Goal: Transaction & Acquisition: Download file/media

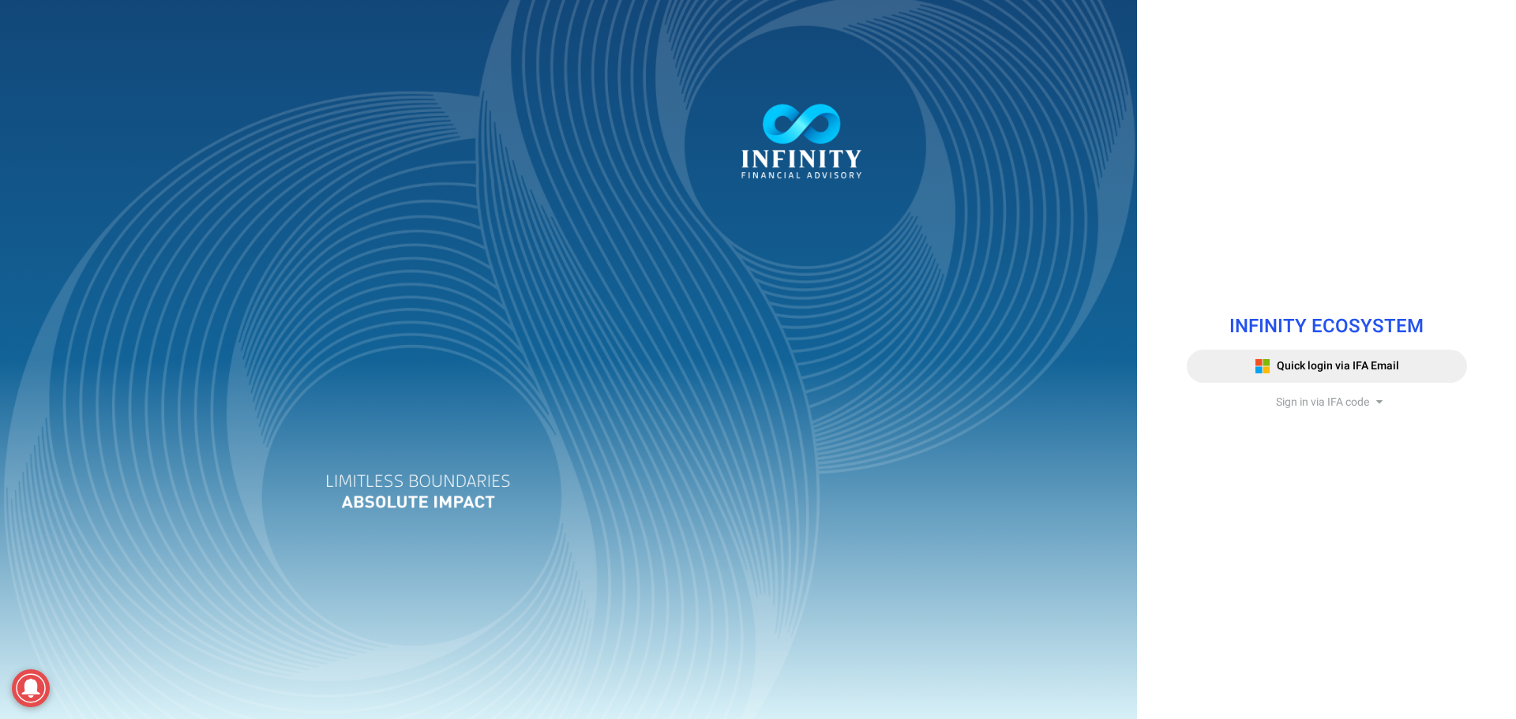
click at [1303, 406] on span "Sign in via IFA code" at bounding box center [1322, 402] width 93 height 17
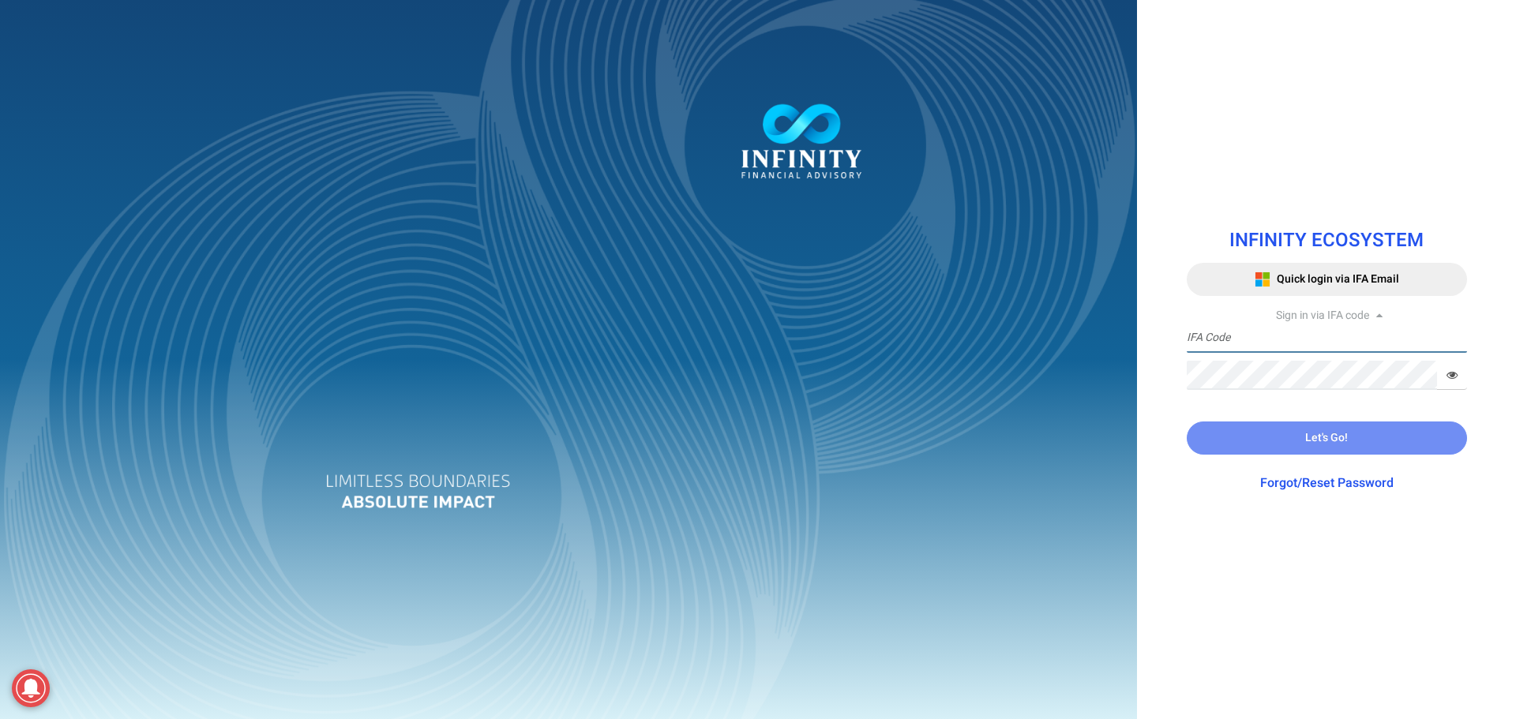
type input "IFA0105"
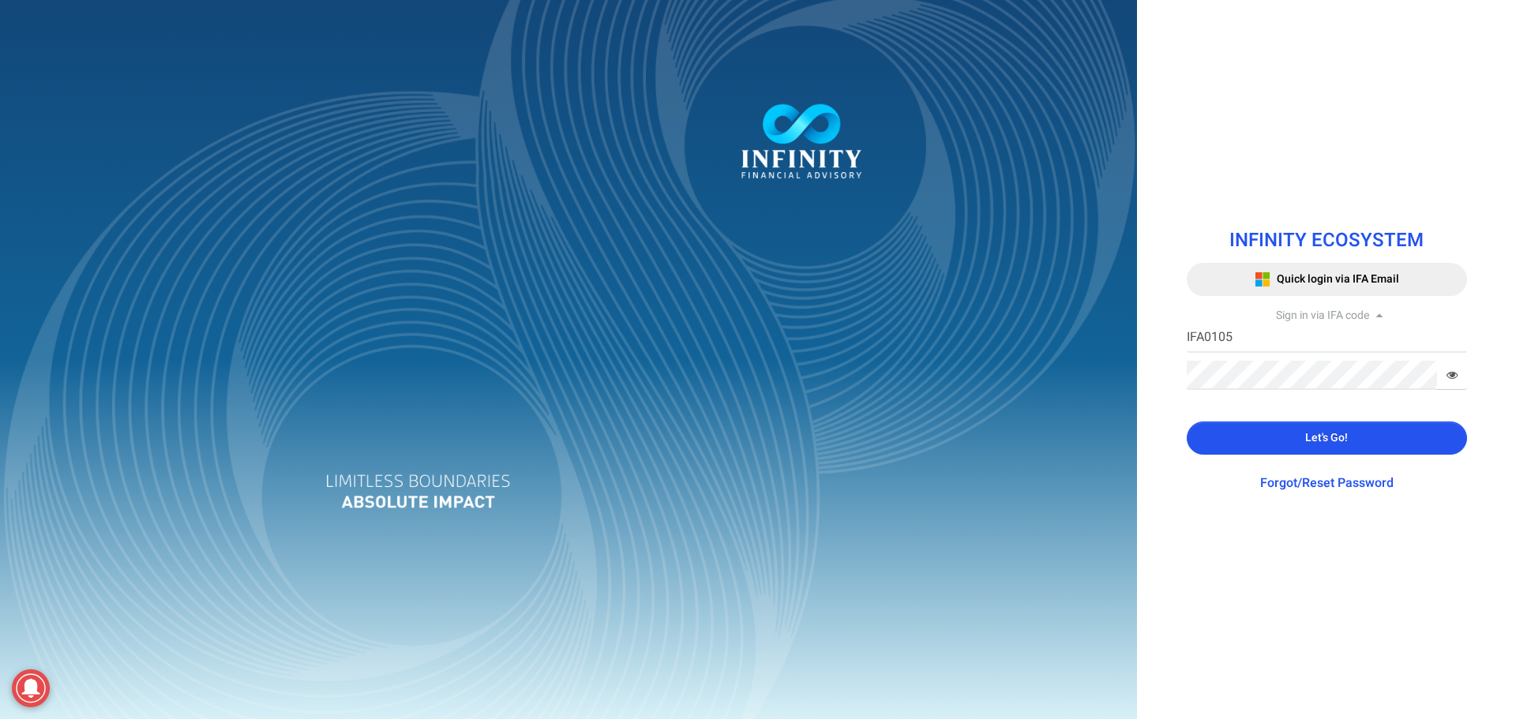
click at [1289, 437] on button "Let's Go!" at bounding box center [1327, 438] width 280 height 33
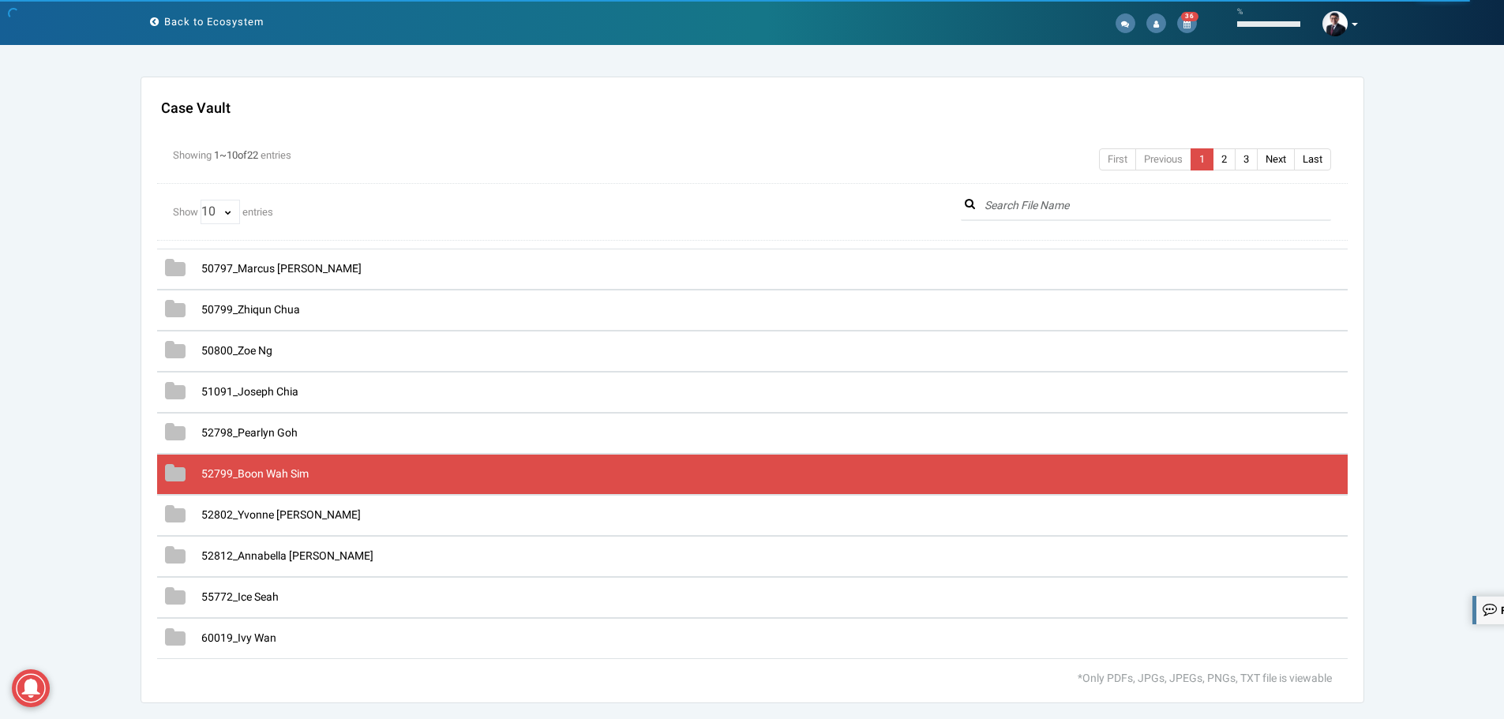
click at [254, 475] on span "52799_Boon Wah Sim" at bounding box center [254, 474] width 107 height 17
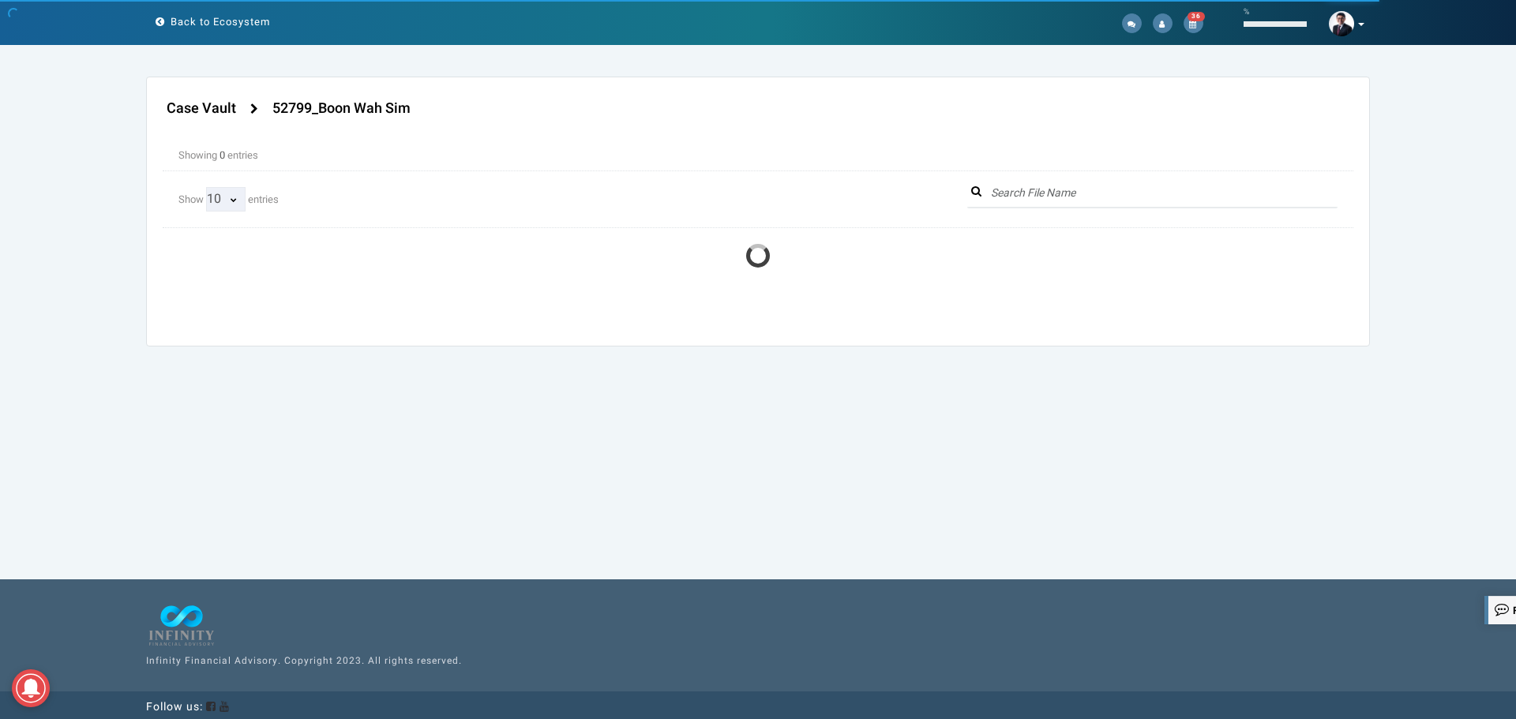
click at [226, 197] on select "10 25 50 100 All" at bounding box center [225, 199] width 39 height 24
click at [103, 238] on div "Case Vault Settings Allow Advisor Update Access Switch Yes No Case Vault" at bounding box center [758, 223] width 1516 height 292
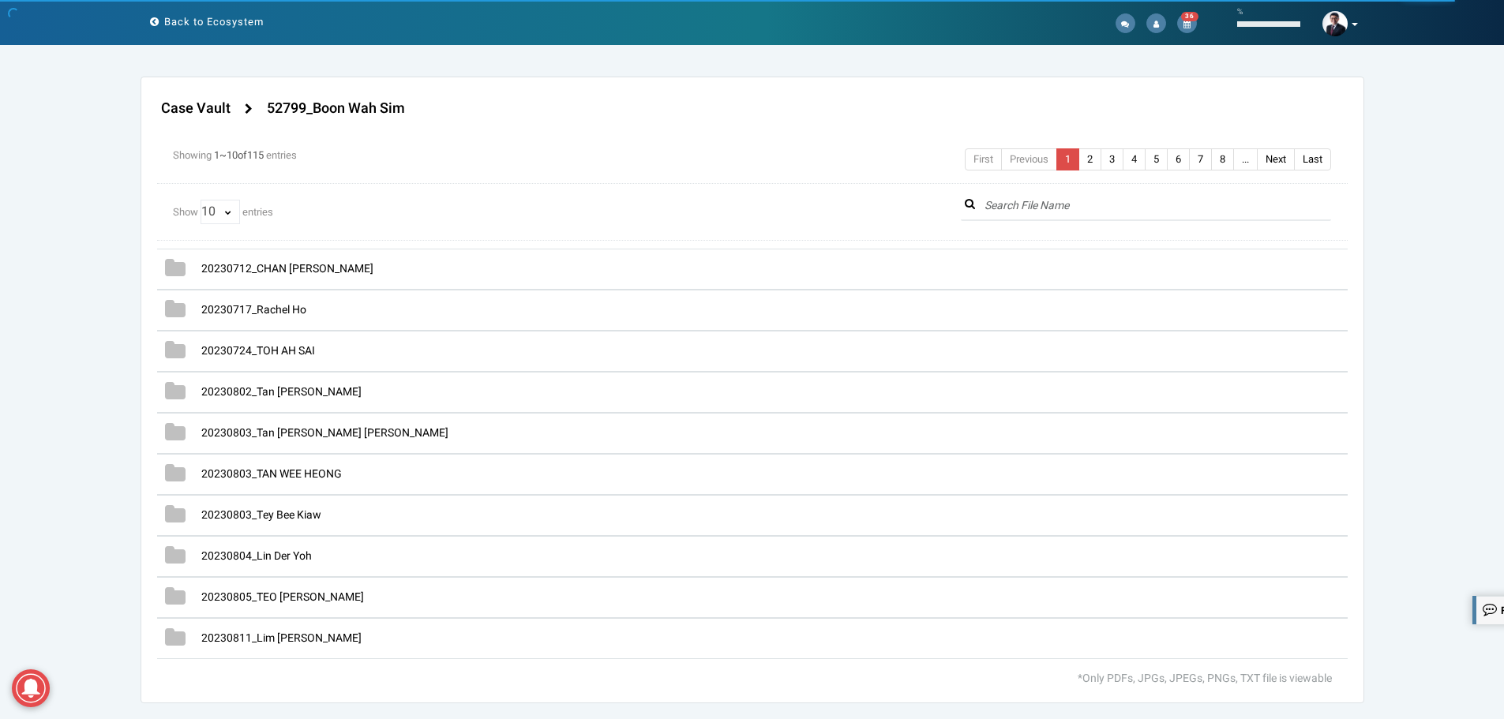
click at [231, 198] on div "Show 10 25 50 100 All entries" at bounding box center [555, 208] width 765 height 32
drag, startPoint x: 224, startPoint y: 211, endPoint x: 224, endPoint y: 221, distance: 10.3
click at [224, 211] on select "10 25 50 100 All" at bounding box center [220, 212] width 39 height 24
select select "string:All"
click at [201, 200] on select "10 25 50 100 All" at bounding box center [220, 212] width 39 height 24
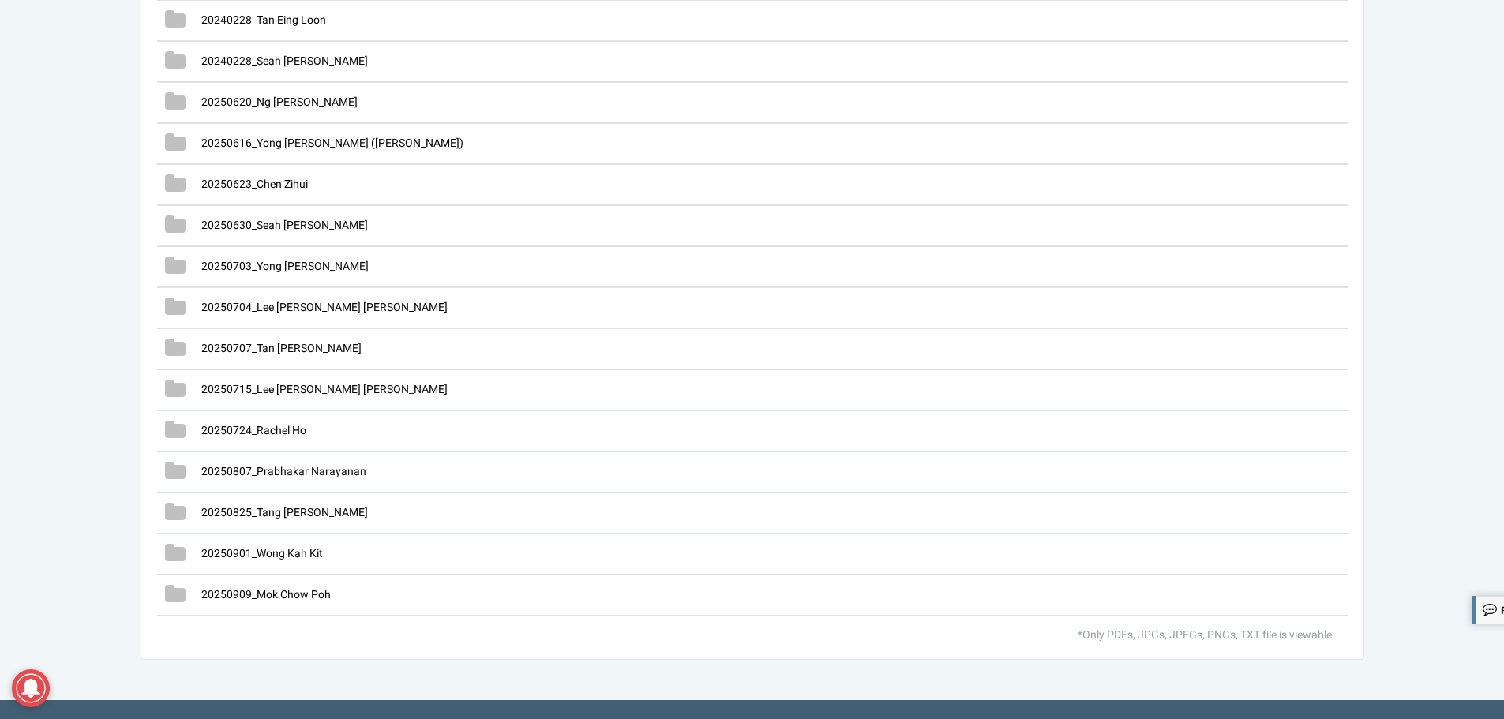
scroll to position [4343, 0]
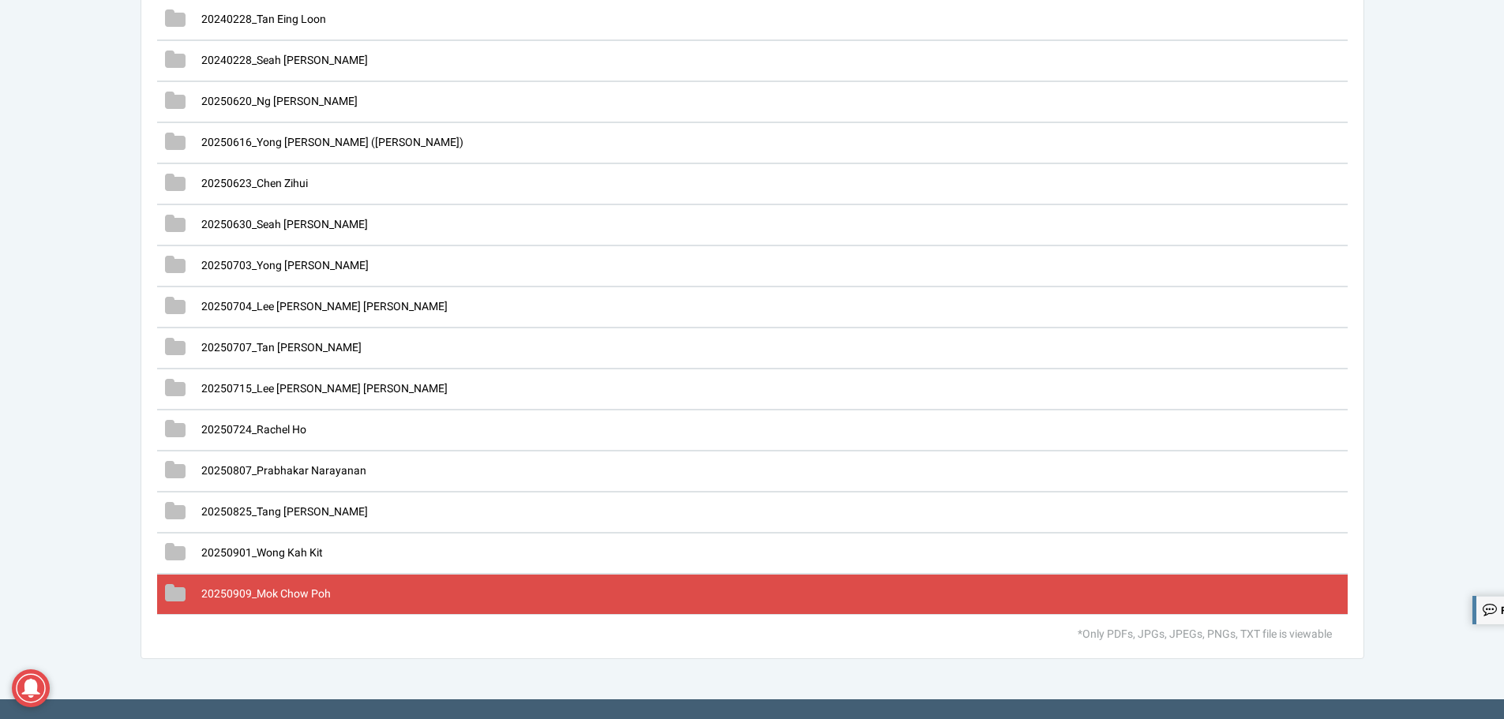
click at [265, 593] on span "20250909_Mok Chow Poh" at bounding box center [266, 594] width 130 height 17
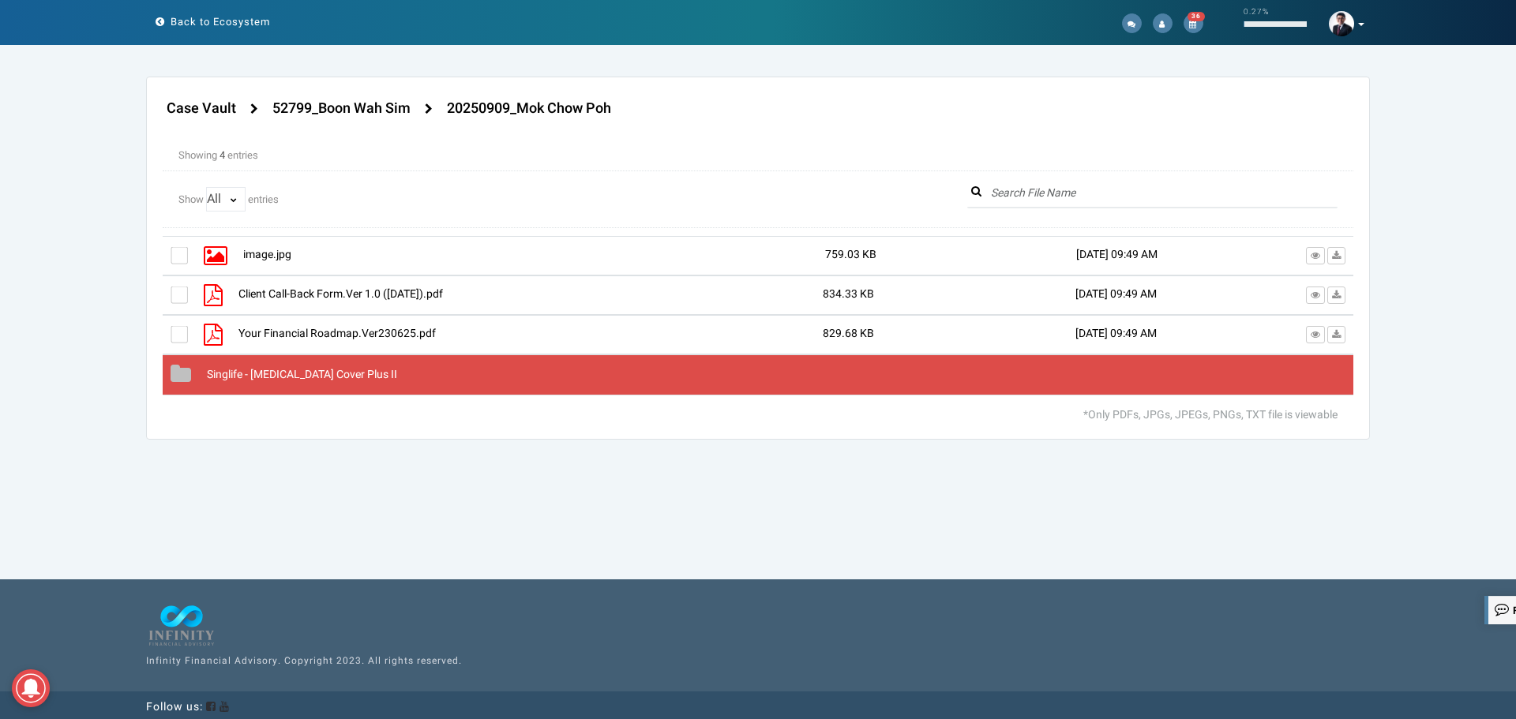
click at [321, 374] on span "Singlife - [MEDICAL_DATA] Cover Plus II" at bounding box center [302, 374] width 190 height 17
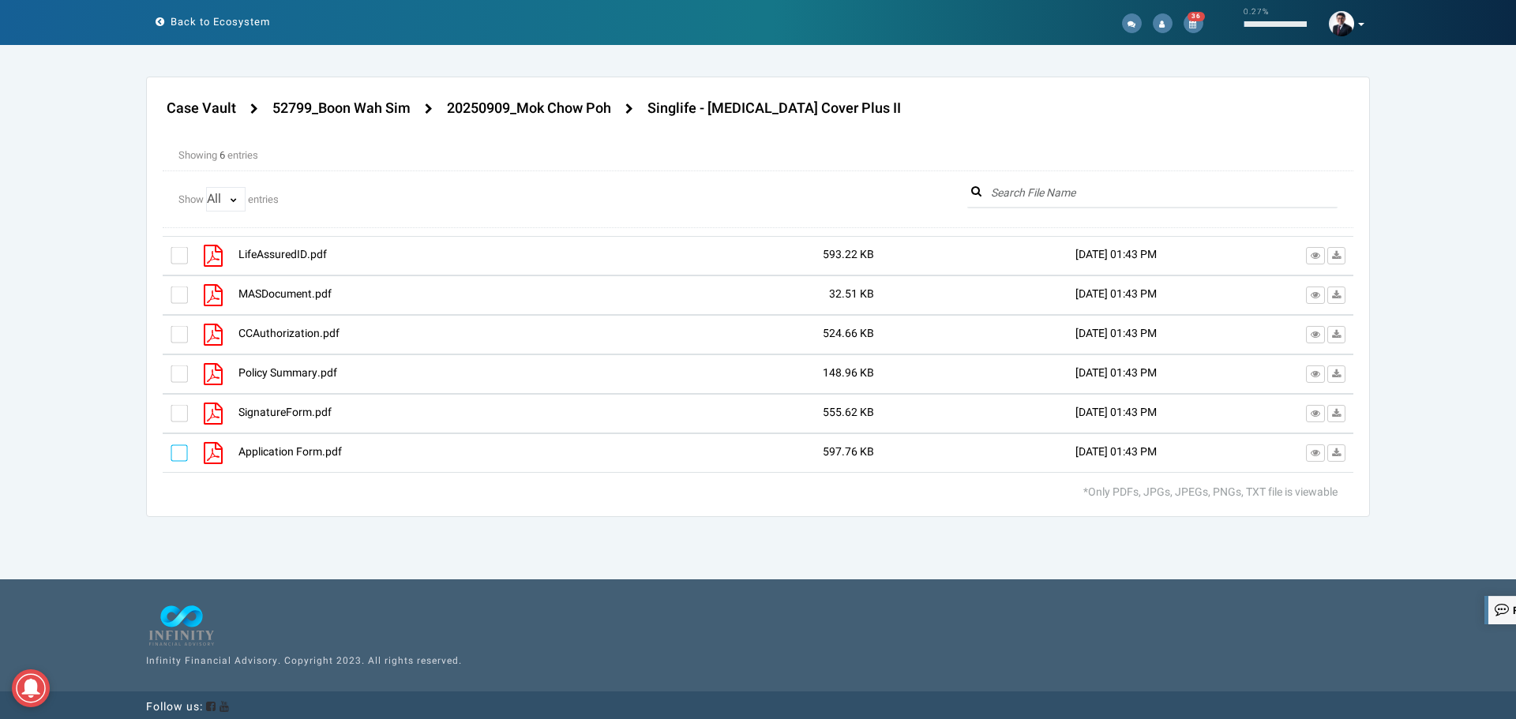
click at [182, 459] on label at bounding box center [179, 453] width 17 height 17
click at [171, 448] on input "checkbox" at bounding box center [171, 448] width 0 height 0
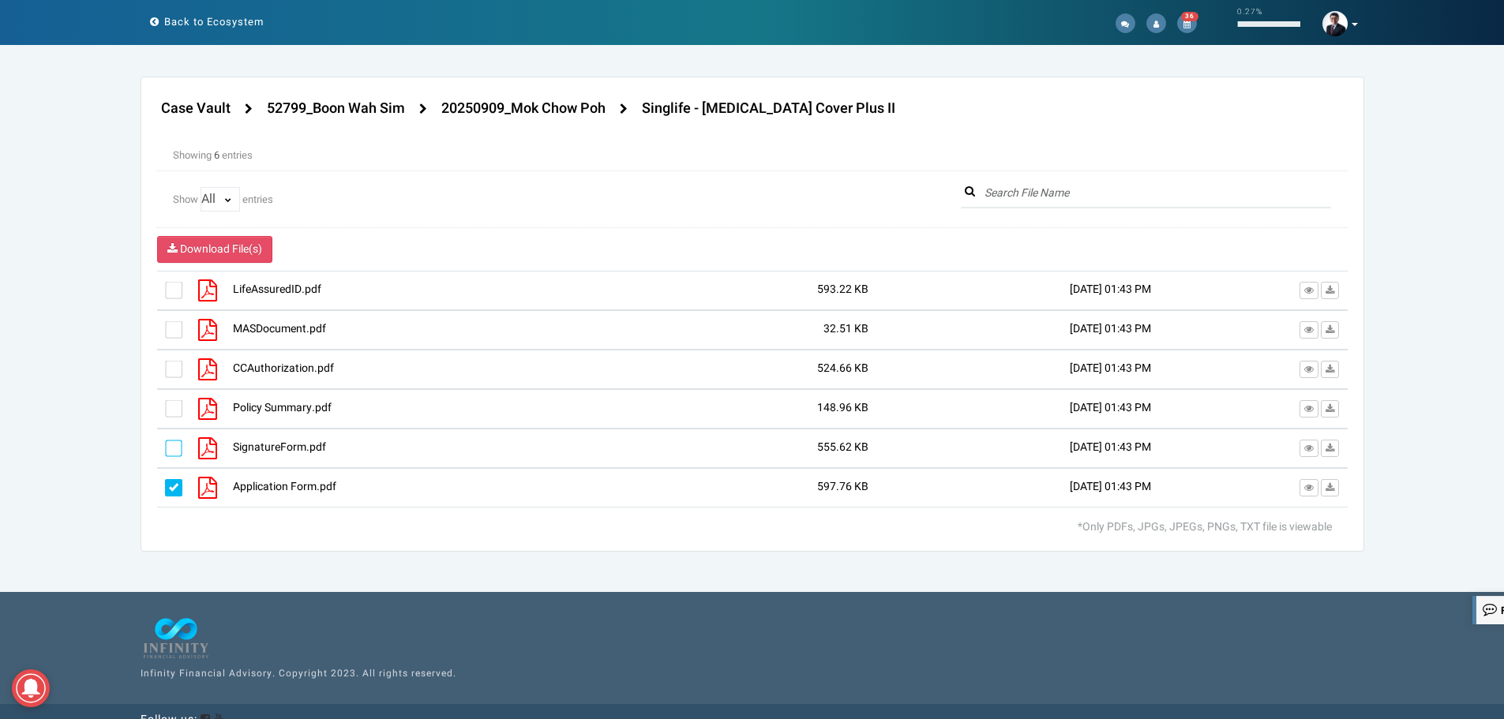
click at [175, 447] on label at bounding box center [173, 448] width 17 height 17
click at [165, 443] on input "checkbox" at bounding box center [165, 443] width 0 height 0
click at [171, 409] on label at bounding box center [173, 408] width 17 height 17
click at [165, 404] on input "checkbox" at bounding box center [165, 404] width 0 height 0
drag, startPoint x: 169, startPoint y: 366, endPoint x: 178, endPoint y: 333, distance: 33.7
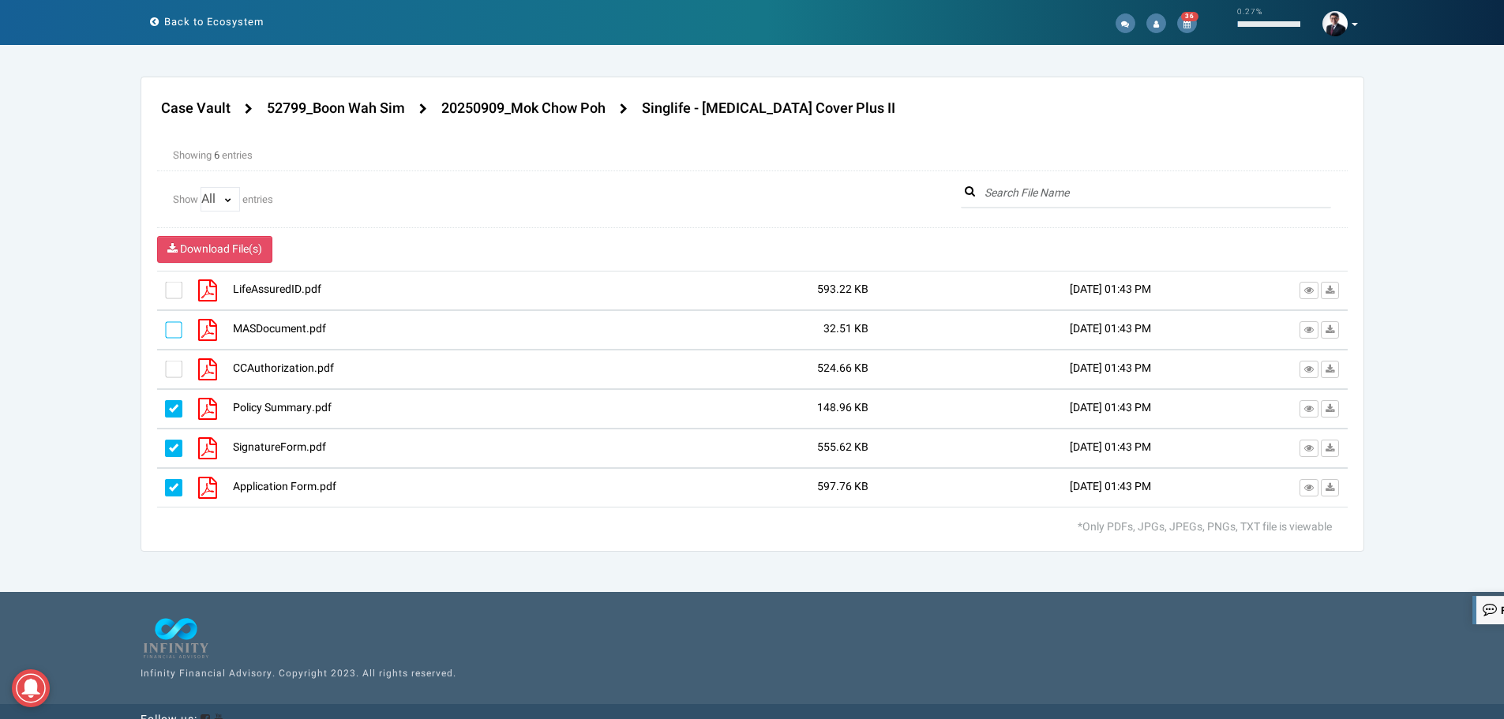
click at [169, 365] on label at bounding box center [173, 369] width 17 height 17
click at [165, 364] on input "checkbox" at bounding box center [165, 364] width 0 height 0
click at [178, 325] on label at bounding box center [173, 329] width 17 height 17
click at [165, 325] on input "checkbox" at bounding box center [165, 325] width 0 height 0
click at [174, 285] on label at bounding box center [173, 290] width 17 height 17
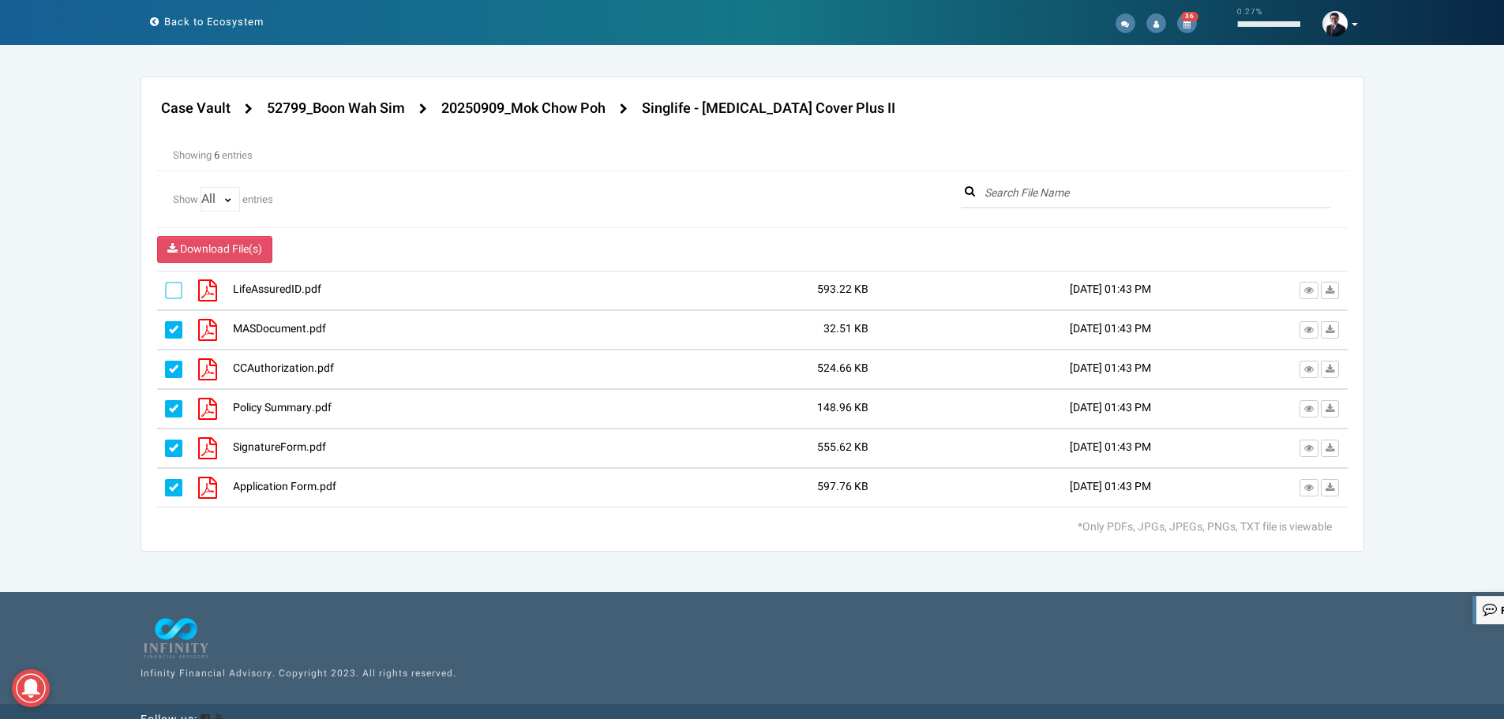
click at [165, 285] on input "checkbox" at bounding box center [165, 285] width 0 height 0
click at [562, 96] on div "Case Vault 52799_Boon Wah Sim" at bounding box center [528, 109] width 742 height 32
click at [558, 106] on h4 "20250909_Mok Chow Poh" at bounding box center [523, 109] width 164 height 16
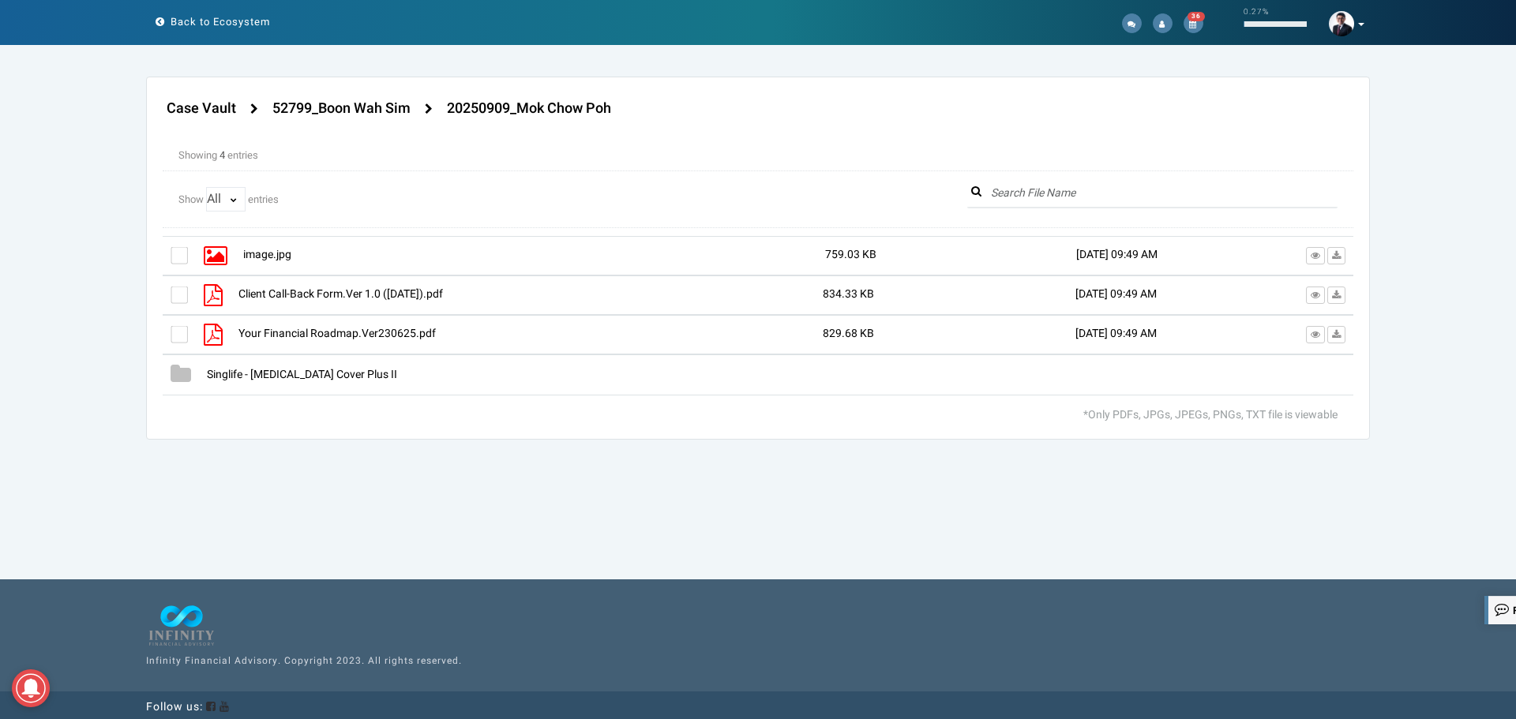
click at [182, 336] on div at bounding box center [758, 316] width 1191 height 160
click at [170, 336] on div "Your Financial Roadmap.Ver230625.pdf 829.68 KB [DATE] 09:49 AM" at bounding box center [758, 334] width 1191 height 39
click at [178, 336] on label at bounding box center [179, 334] width 17 height 17
click at [171, 329] on input "checkbox" at bounding box center [171, 329] width 0 height 0
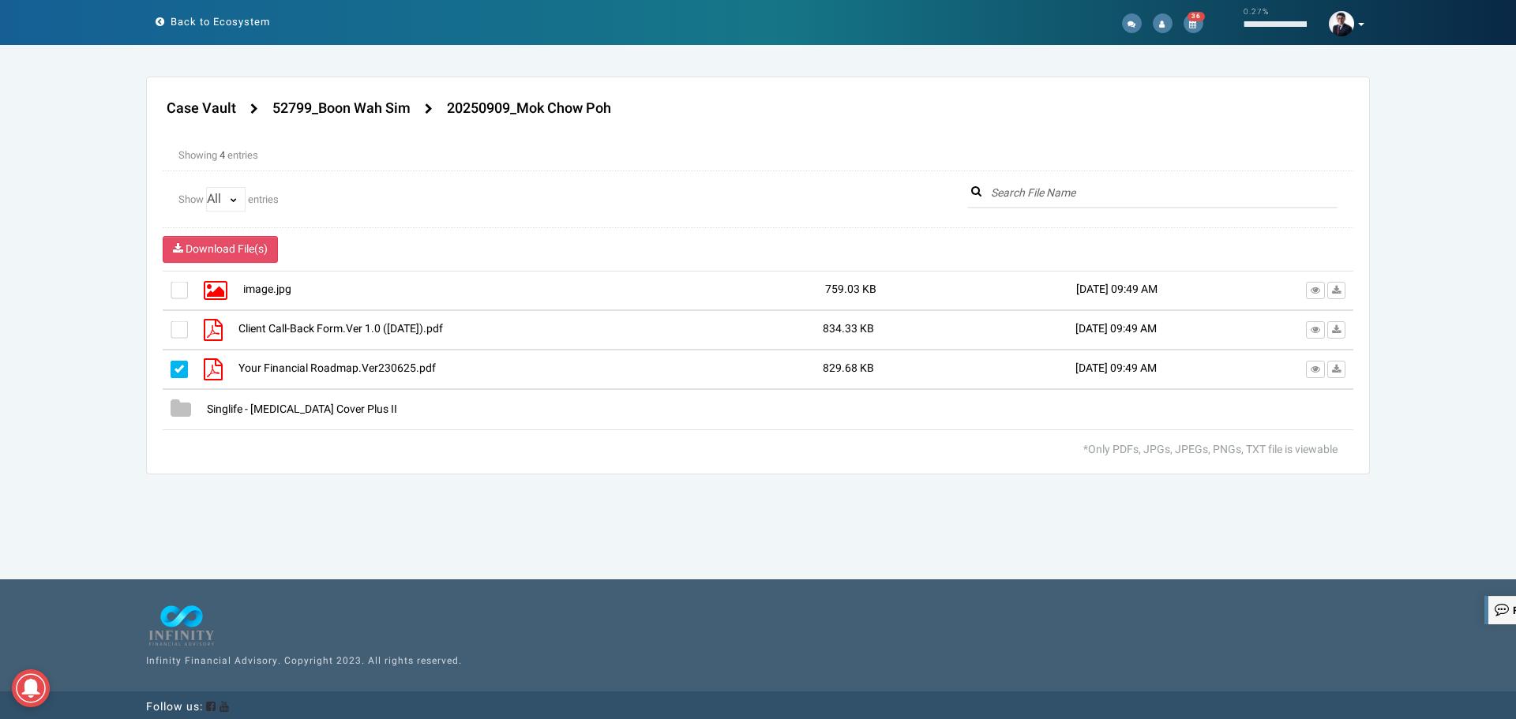
click at [172, 302] on div at bounding box center [199, 291] width 57 height 22
click at [177, 325] on label at bounding box center [179, 329] width 17 height 17
click at [171, 325] on input "checkbox" at bounding box center [171, 325] width 0 height 0
click at [176, 291] on label at bounding box center [179, 290] width 17 height 17
click at [171, 285] on input "checkbox" at bounding box center [171, 285] width 0 height 0
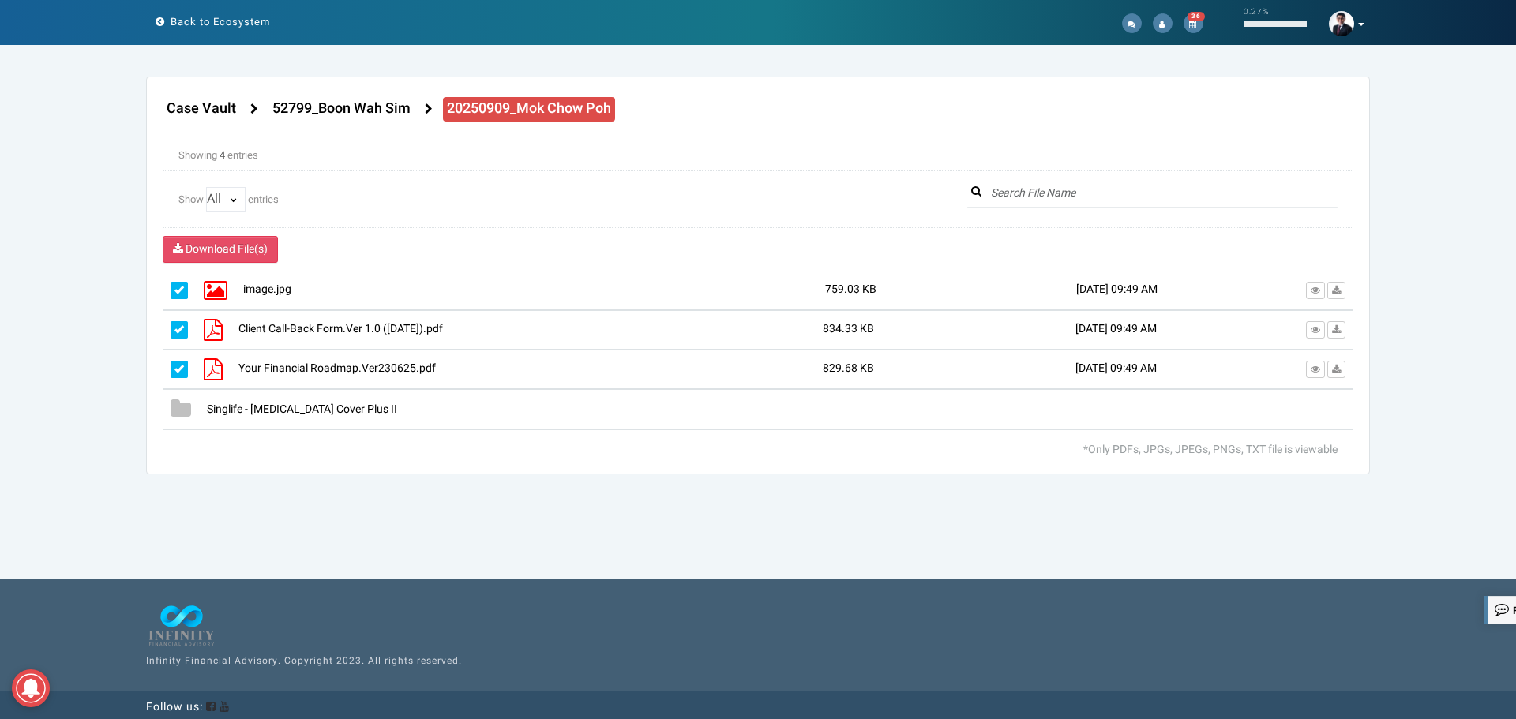
drag, startPoint x: 640, startPoint y: 103, endPoint x: 530, endPoint y: 116, distance: 111.4
click at [530, 116] on div "Case Vault 52799_Boon Wah Sim" at bounding box center [556, 109] width 786 height 32
click at [247, 246] on span "Download File(s)" at bounding box center [227, 249] width 82 height 17
click at [1312, 368] on icon at bounding box center [1315, 369] width 9 height 9
click at [247, 250] on span "Download File(s)" at bounding box center [227, 249] width 82 height 17
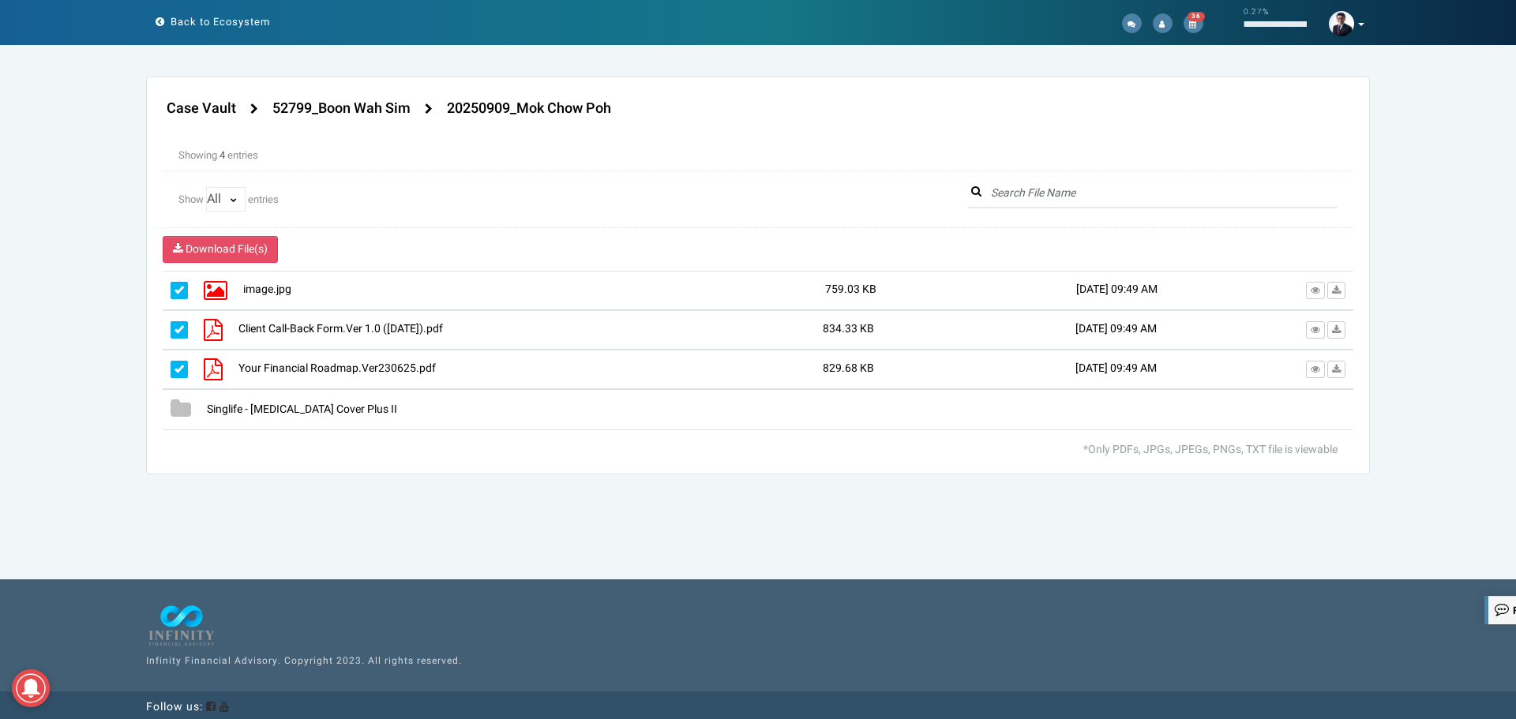
drag, startPoint x: 715, startPoint y: 511, endPoint x: 663, endPoint y: 552, distance: 65.7
click at [714, 513] on section "Case Vault Settings Allow Advisor Update Access Switch Yes No Case Vault" at bounding box center [758, 366] width 1516 height 578
